Goal: Book appointment/travel/reservation

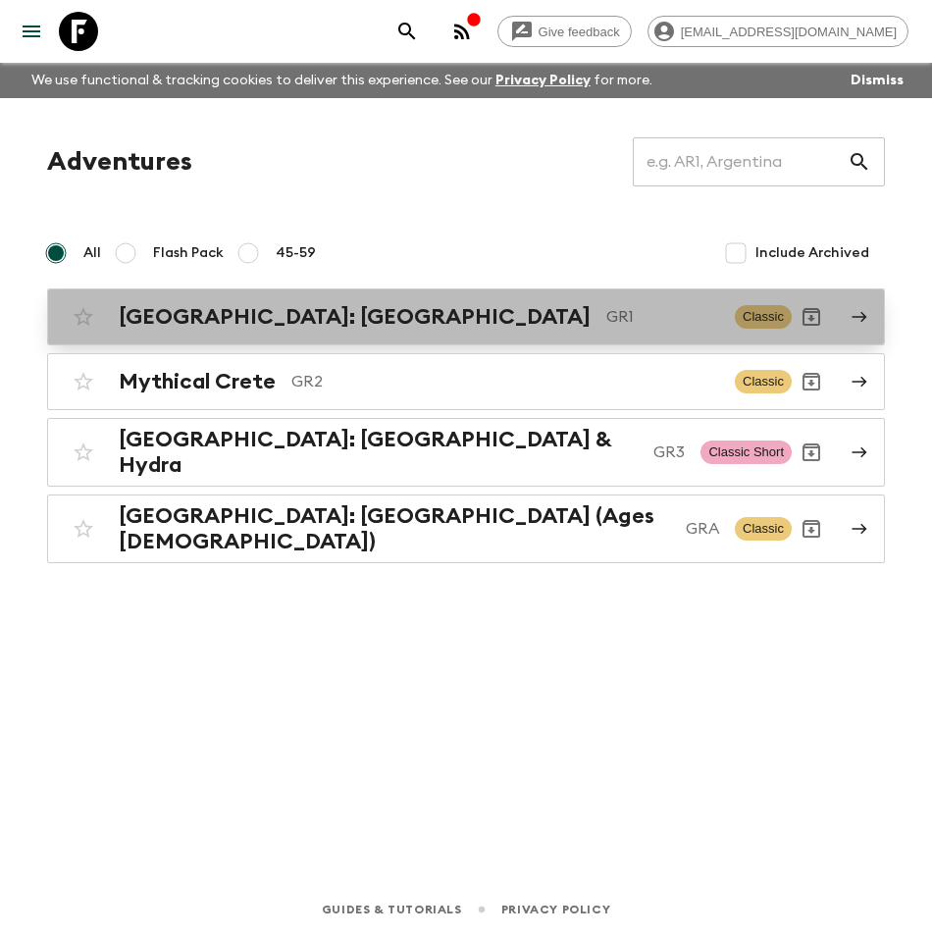
click at [199, 324] on h2 "[GEOGRAPHIC_DATA]: [GEOGRAPHIC_DATA]" at bounding box center [355, 316] width 472 height 25
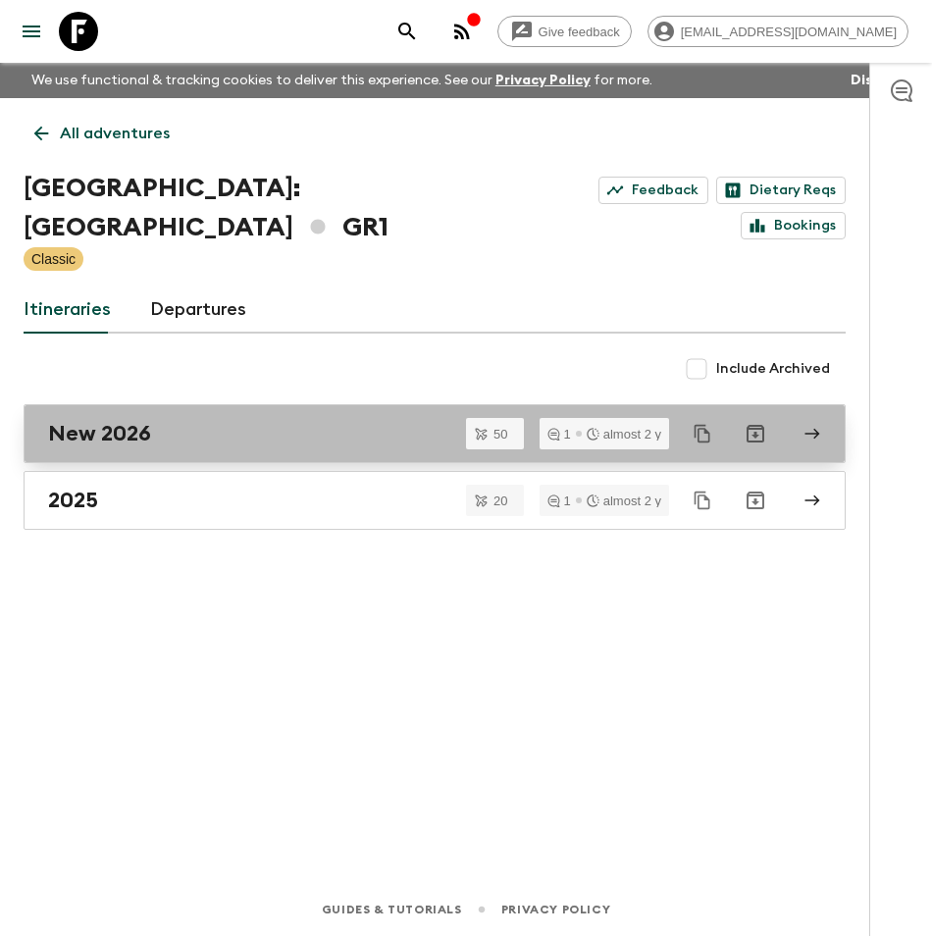
click at [122, 421] on h2 "New 2026" at bounding box center [99, 433] width 103 height 25
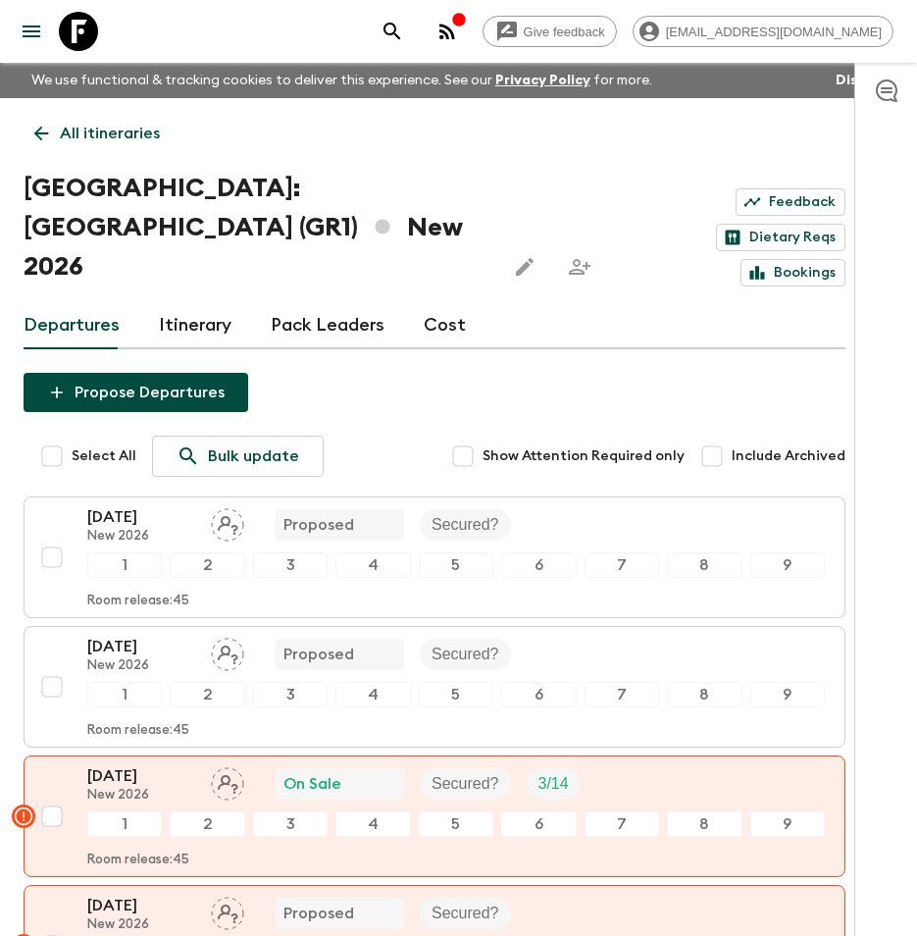
click at [142, 141] on p "All itineraries" at bounding box center [110, 134] width 100 height 24
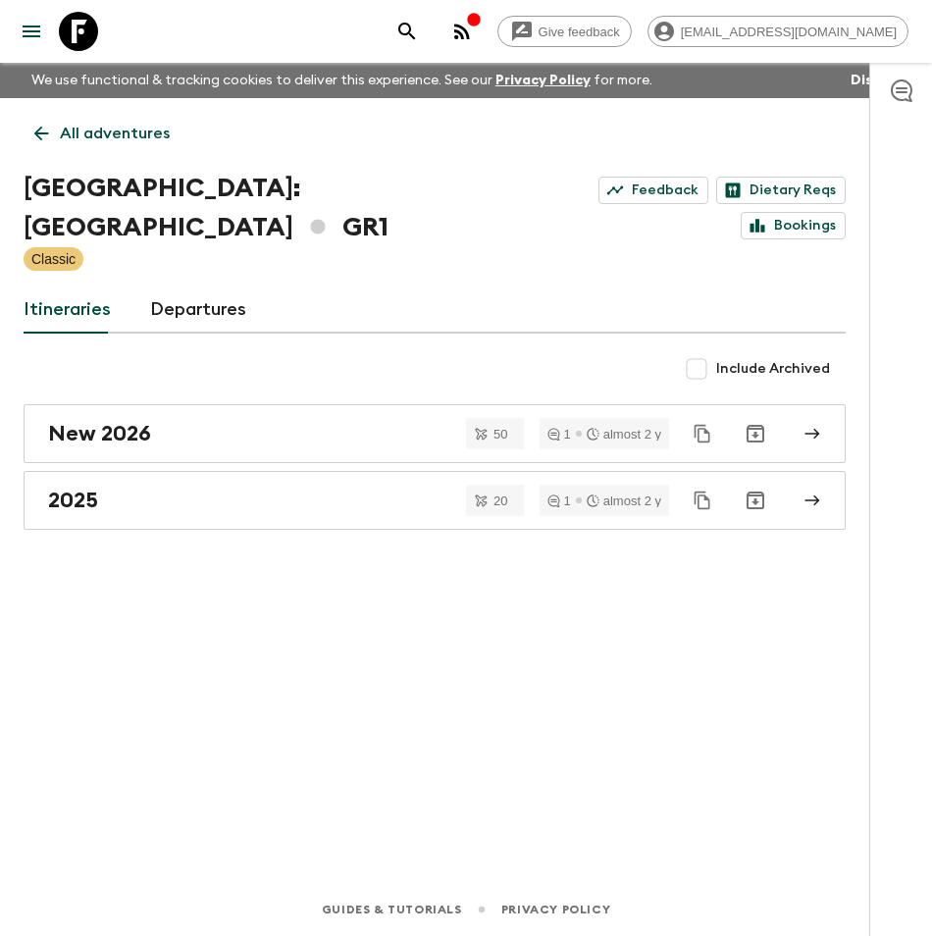
click at [114, 138] on p "All adventures" at bounding box center [115, 134] width 110 height 24
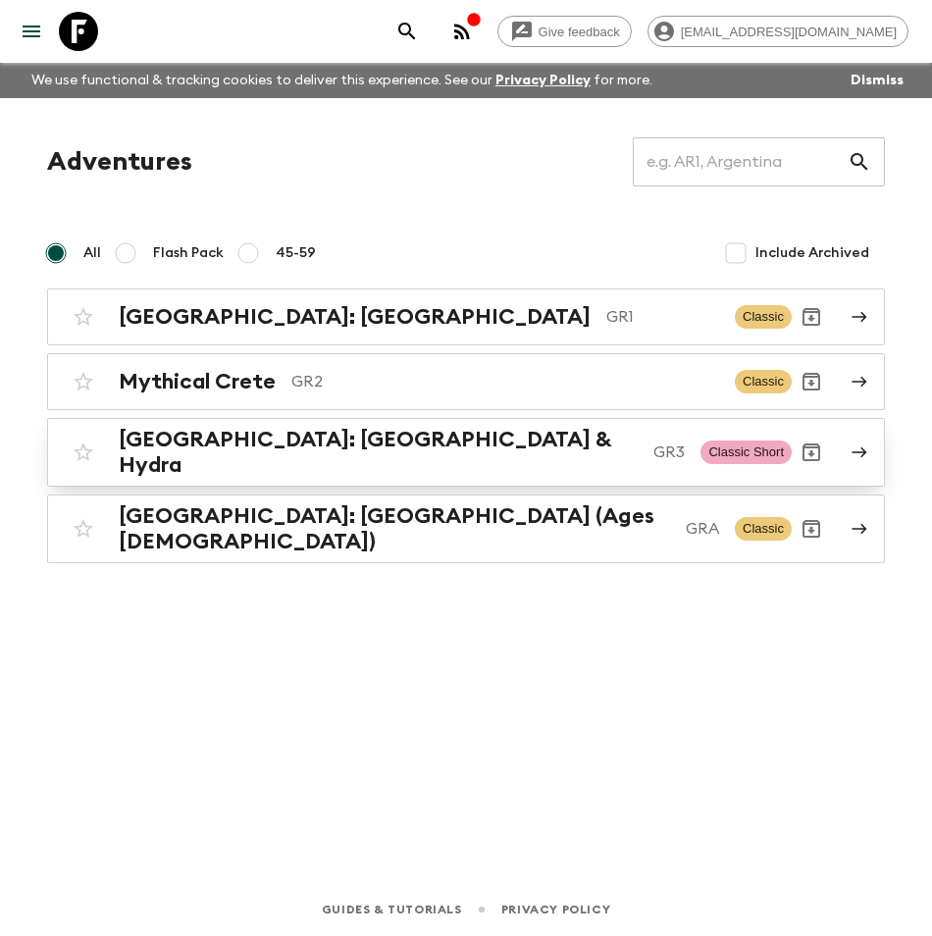
click at [199, 449] on h2 "[GEOGRAPHIC_DATA]: [GEOGRAPHIC_DATA] & Hydra" at bounding box center [378, 452] width 519 height 51
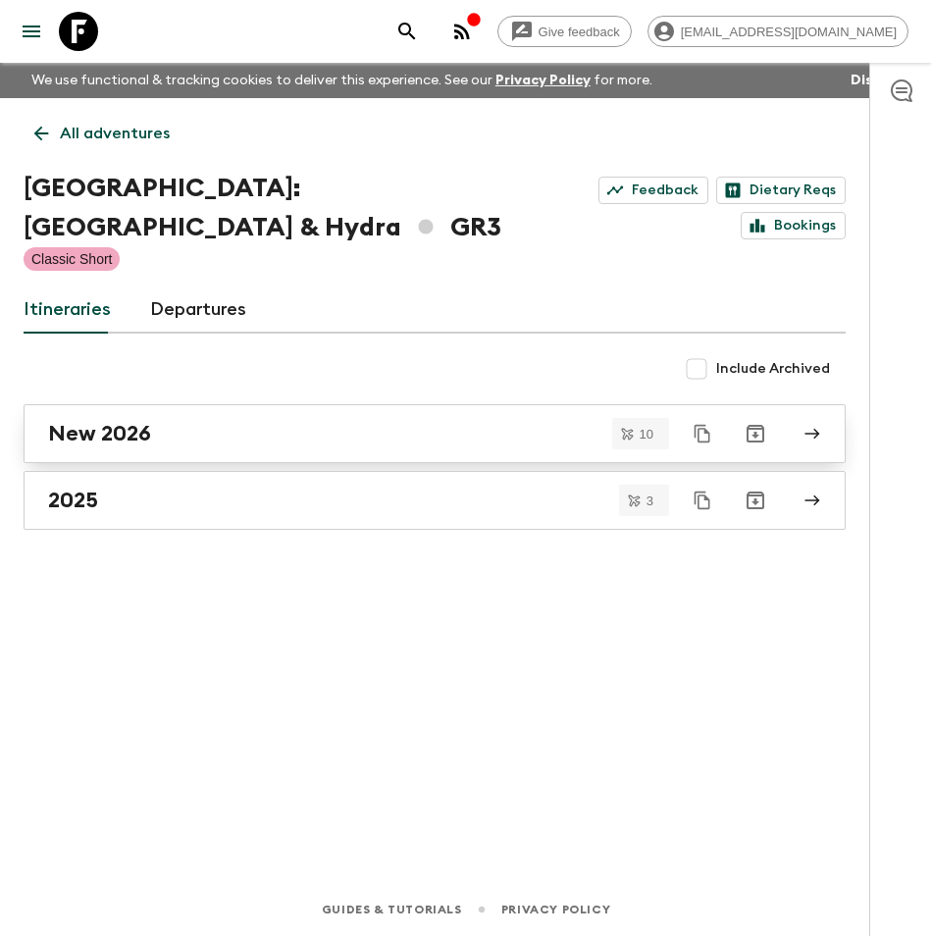
click at [99, 421] on h2 "New 2026" at bounding box center [99, 433] width 103 height 25
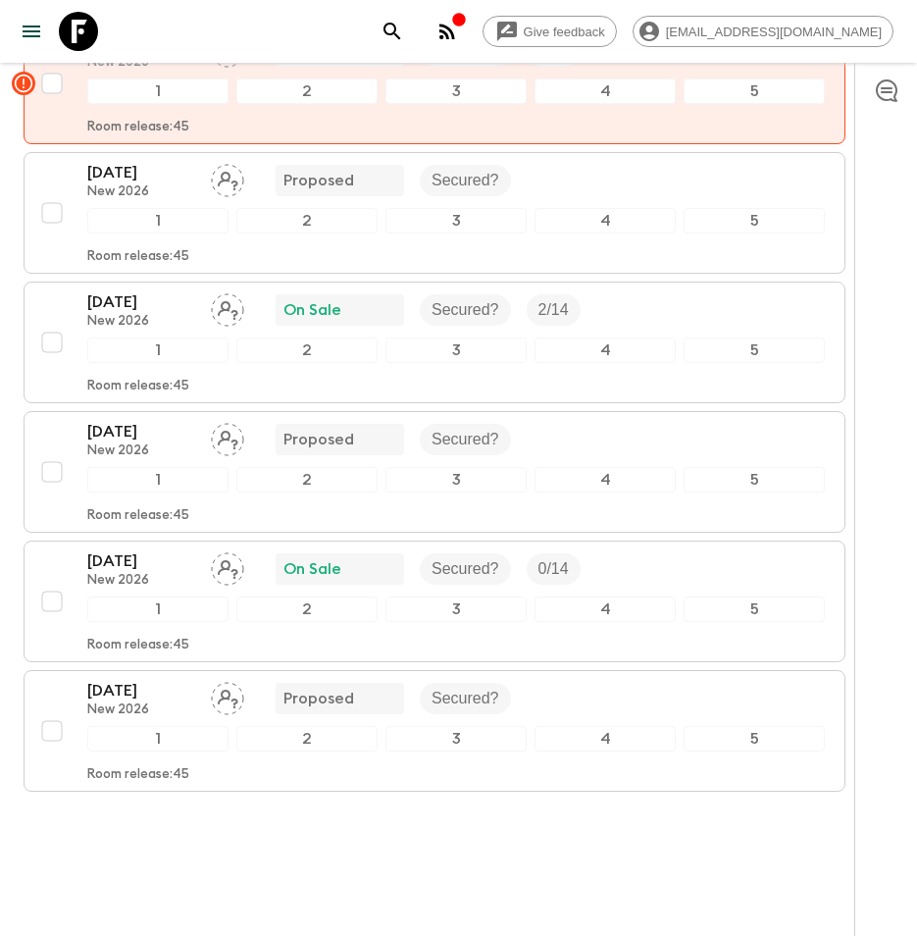
scroll to position [987, 0]
